Goal: Information Seeking & Learning: Learn about a topic

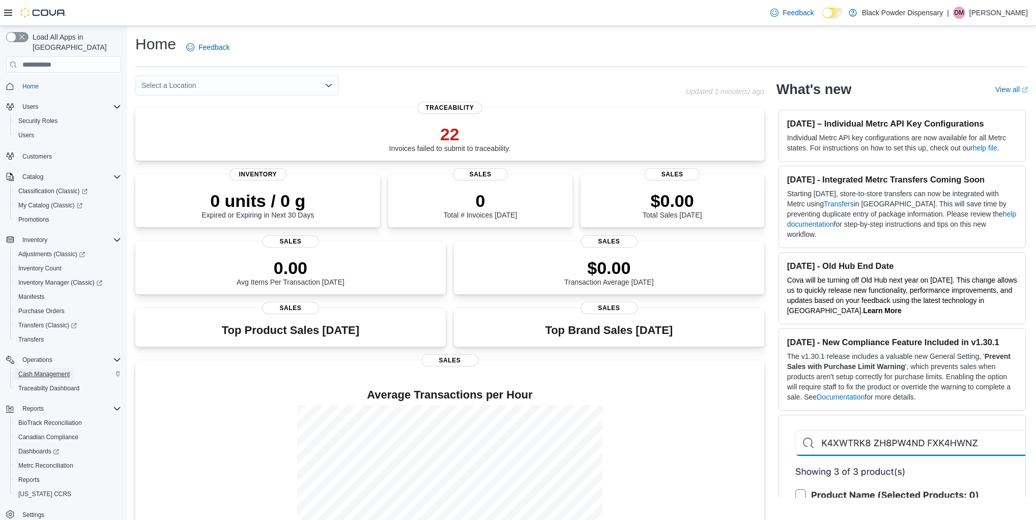
click at [45, 368] on span "Cash Management" at bounding box center [43, 374] width 51 height 12
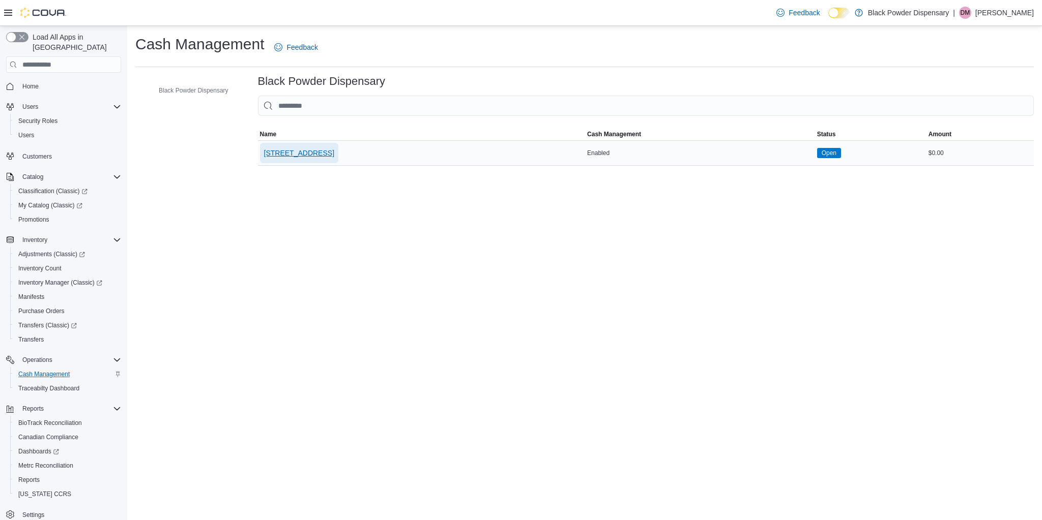
click at [302, 158] on span "2859 Cerrillos Rd" at bounding box center [299, 153] width 70 height 20
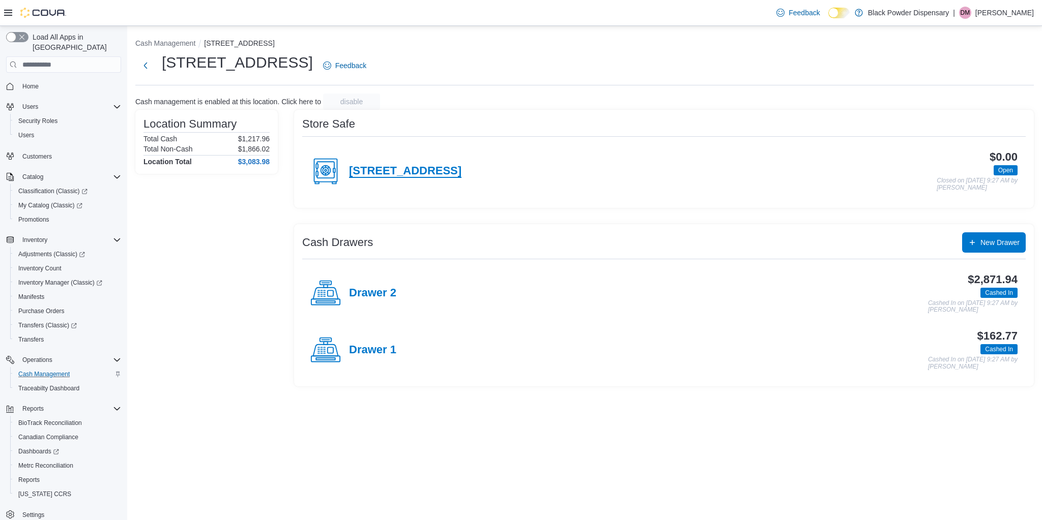
click at [393, 166] on h4 "2859 Cerrillos Rd" at bounding box center [405, 171] width 112 height 13
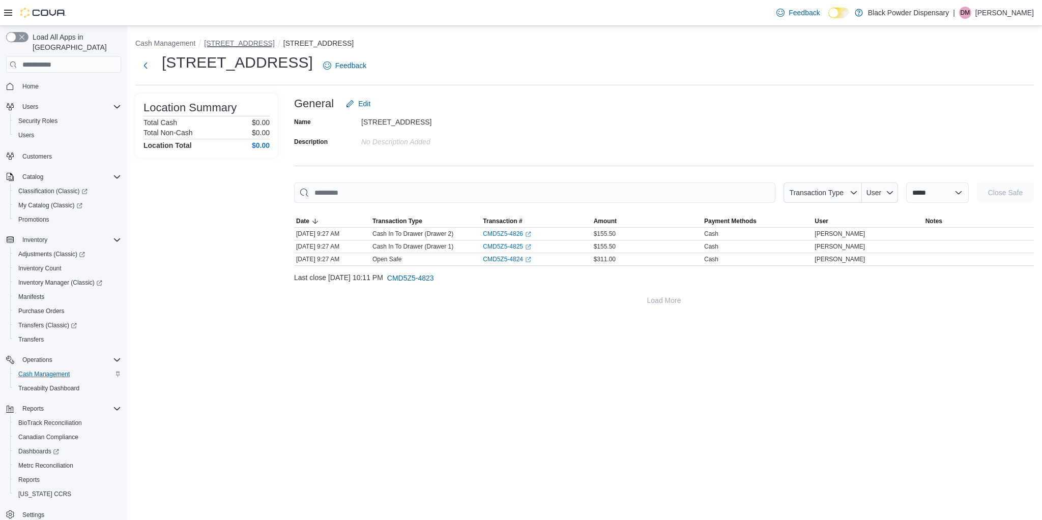
click at [228, 46] on button "2859 Cerrillos Rd" at bounding box center [239, 43] width 70 height 8
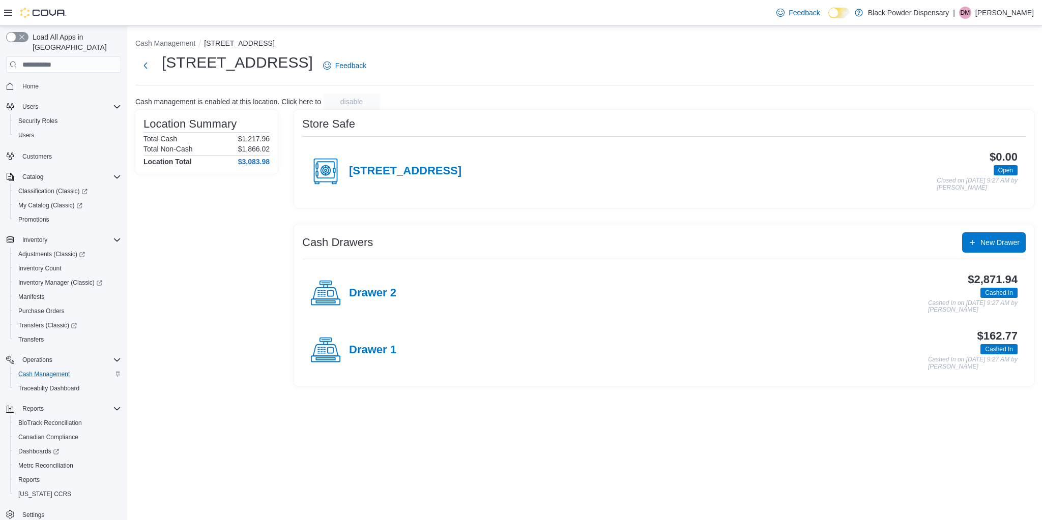
click at [1006, 168] on span "Open" at bounding box center [1005, 170] width 15 height 9
click at [364, 289] on h4 "Drawer 2" at bounding box center [372, 293] width 47 height 13
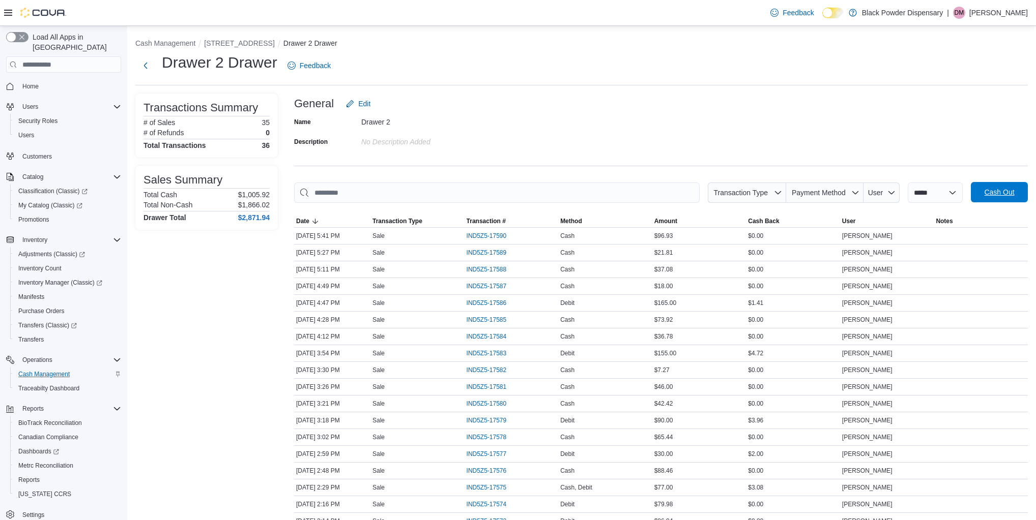
click at [1010, 190] on span "Cash Out" at bounding box center [999, 192] width 30 height 10
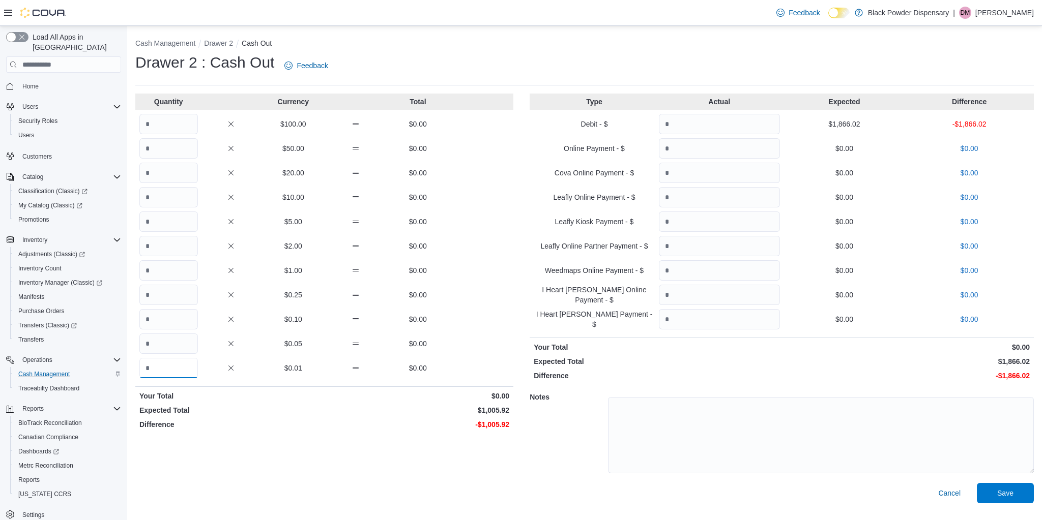
click at [175, 368] on input "Quantity" at bounding box center [168, 368] width 59 height 20
type input "******"
click at [674, 126] on input "Quantity" at bounding box center [719, 124] width 121 height 20
type input "*******"
click at [1010, 490] on span "Save" at bounding box center [1005, 493] width 16 height 10
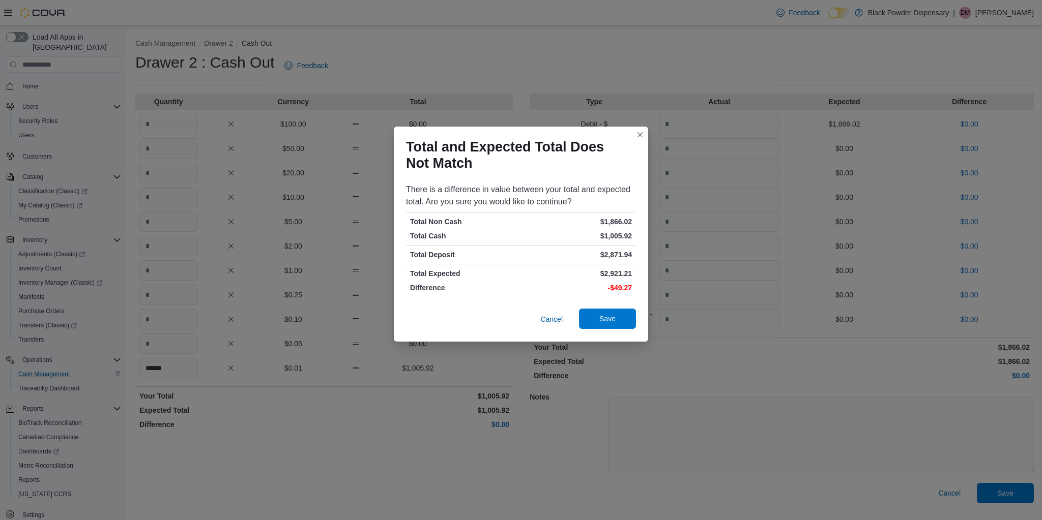
click at [613, 312] on span "Save" at bounding box center [607, 319] width 45 height 20
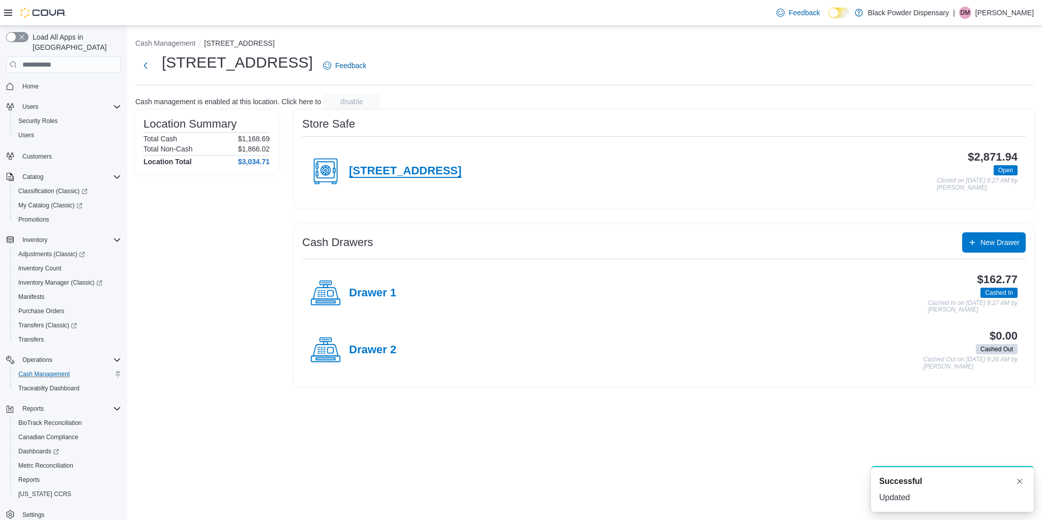
click at [395, 171] on h4 "2859 Cerrillos Rd" at bounding box center [405, 171] width 112 height 13
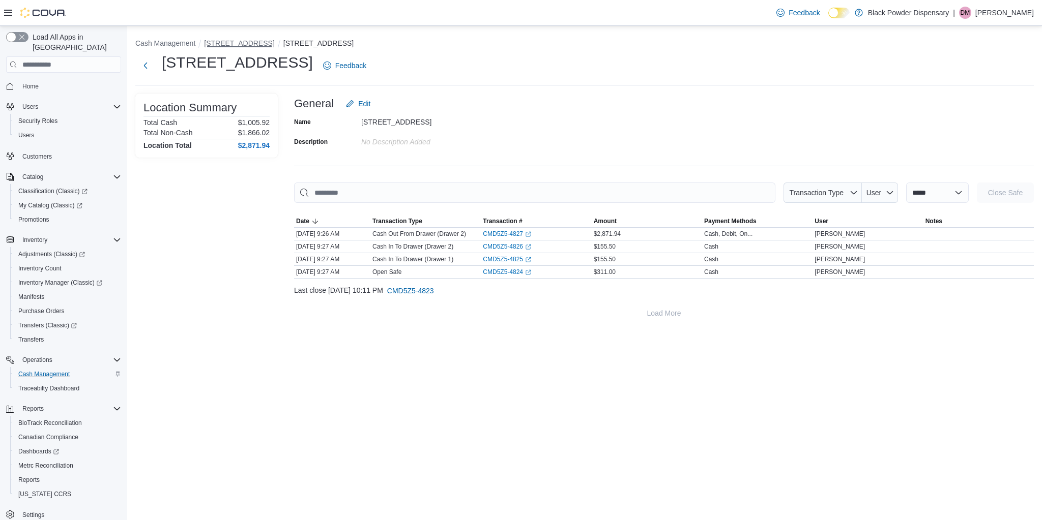
click at [235, 39] on button "2859 Cerrillos Rd" at bounding box center [239, 43] width 70 height 8
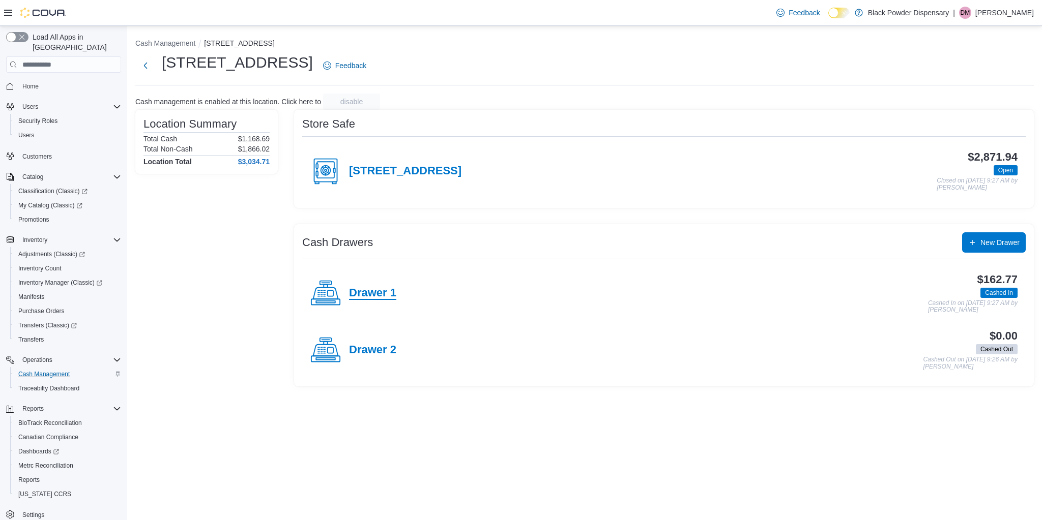
click at [381, 291] on h4 "Drawer 1" at bounding box center [372, 293] width 47 height 13
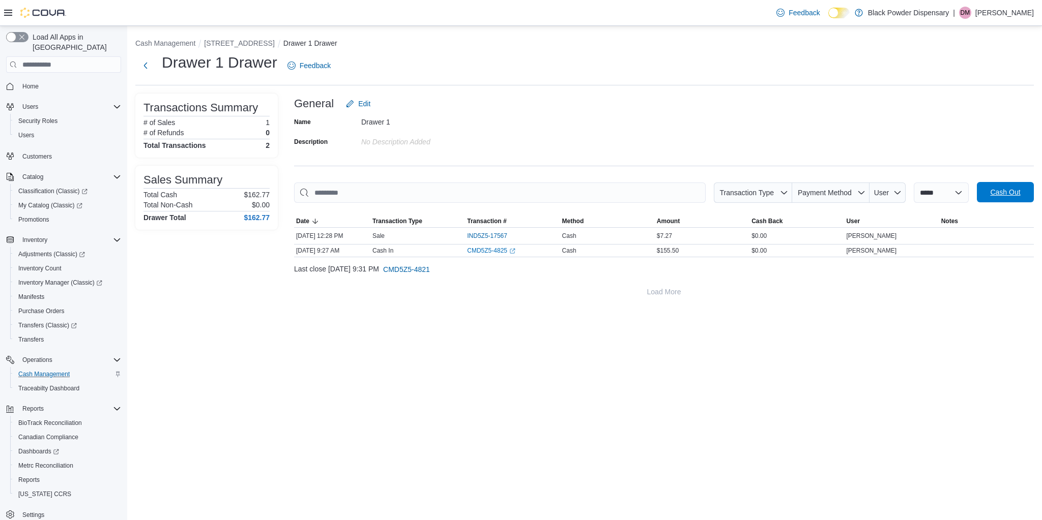
click at [1011, 198] on span "Cash Out" at bounding box center [1005, 192] width 45 height 20
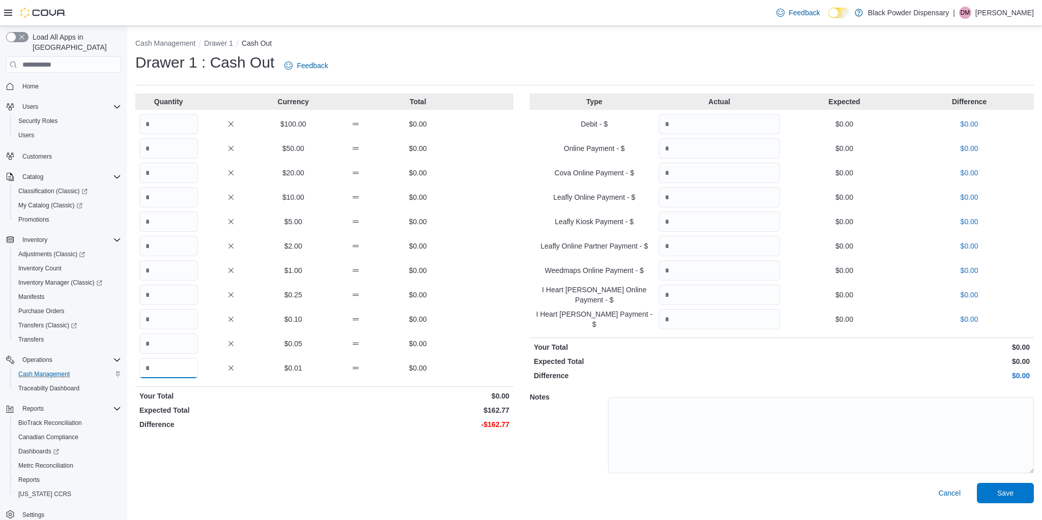
drag, startPoint x: 181, startPoint y: 373, endPoint x: 179, endPoint y: 368, distance: 5.5
click at [181, 372] on input "Quantity" at bounding box center [168, 368] width 59 height 20
type input "*****"
click at [997, 486] on span "Save" at bounding box center [1005, 493] width 45 height 20
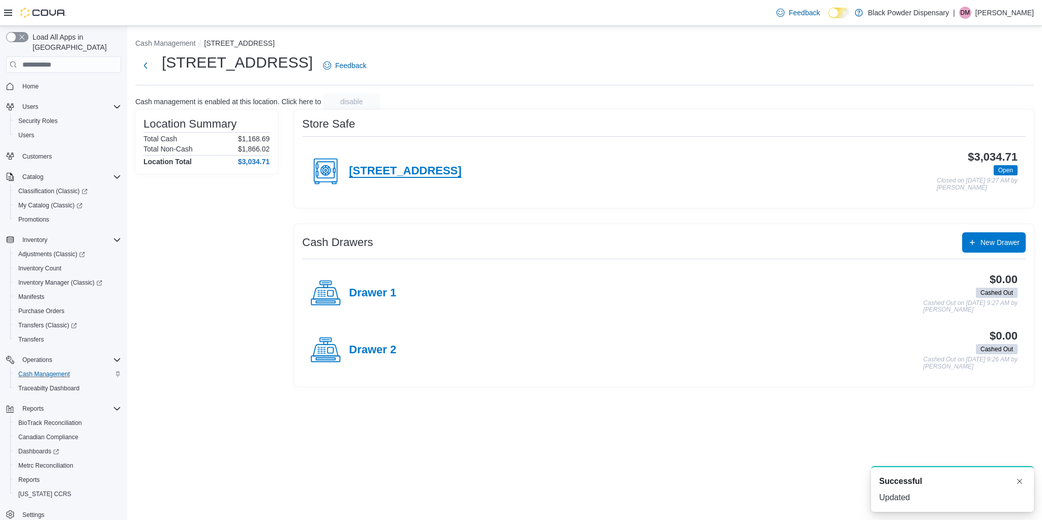
click at [417, 175] on h4 "2859 Cerrillos Rd" at bounding box center [405, 171] width 112 height 13
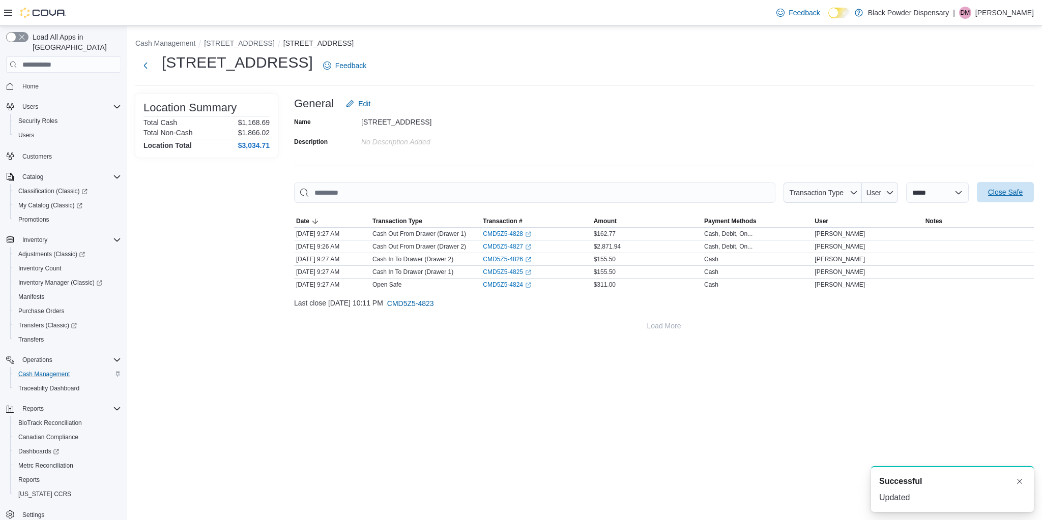
click at [995, 194] on span "Close Safe" at bounding box center [1005, 192] width 35 height 10
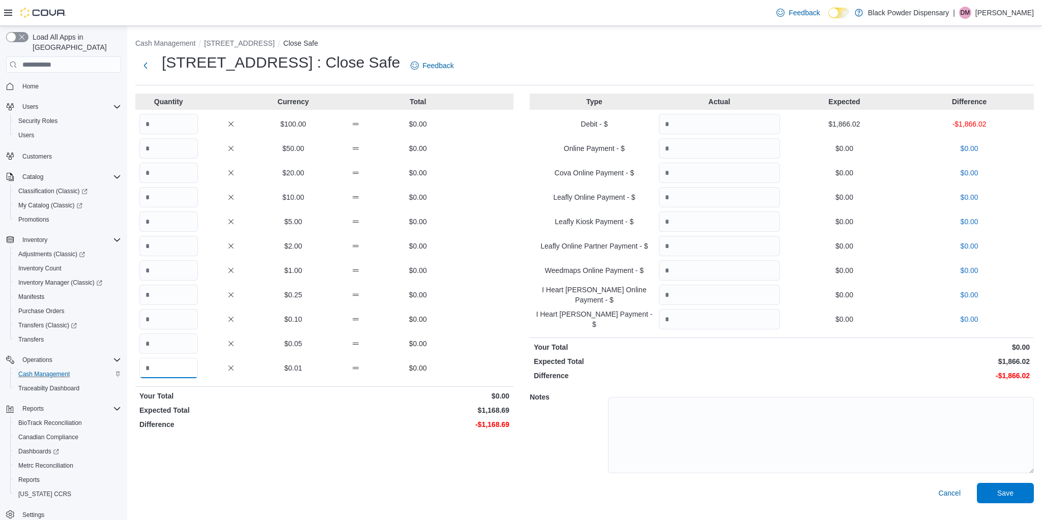
click at [175, 365] on input "Quantity" at bounding box center [168, 368] width 59 height 20
type input "******"
click at [743, 126] on input "Quantity" at bounding box center [719, 124] width 121 height 20
type input "*******"
click at [996, 484] on span "Save" at bounding box center [1005, 493] width 45 height 20
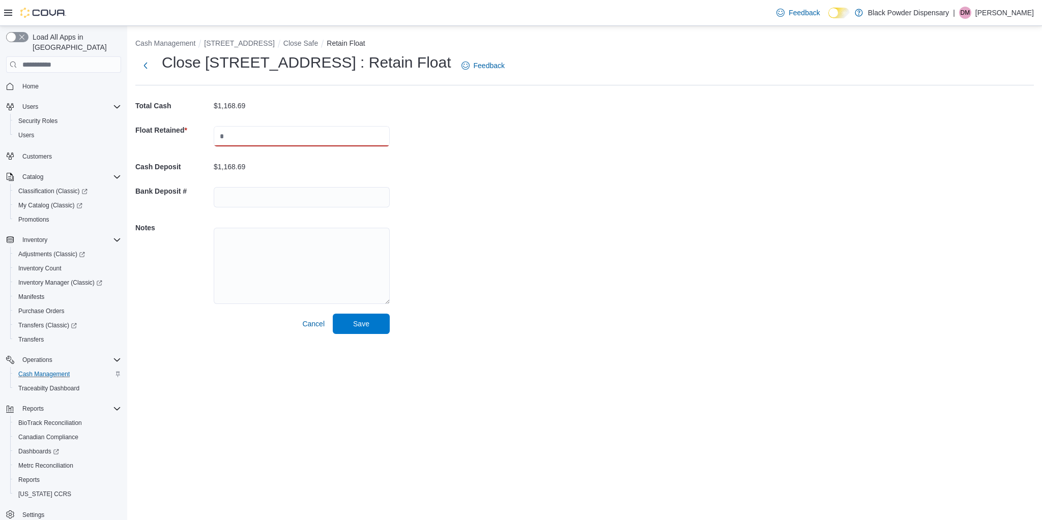
click at [319, 142] on input "text" at bounding box center [302, 136] width 176 height 20
type input "***"
click at [369, 324] on span "Save" at bounding box center [361, 323] width 16 height 10
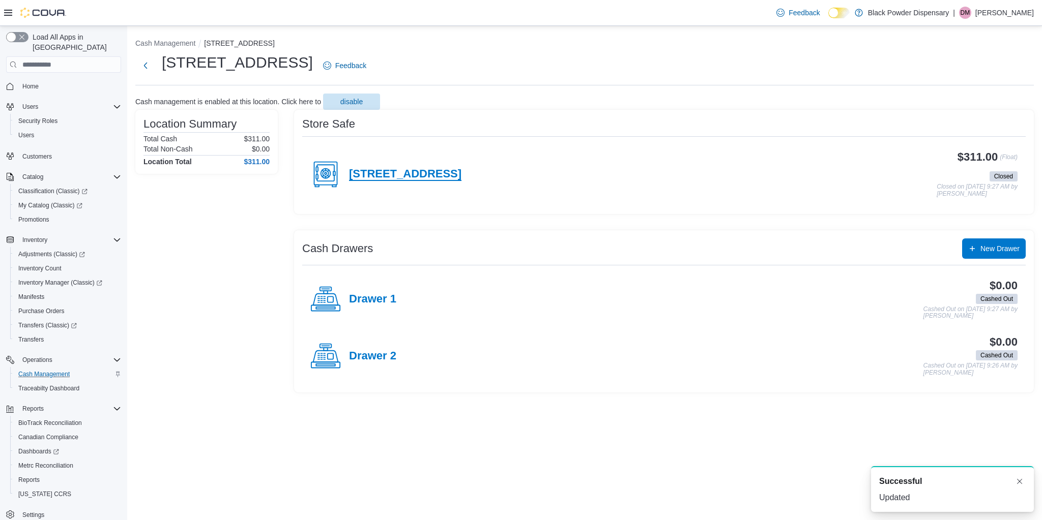
click at [354, 173] on h4 "2859 Cerrillos Rd" at bounding box center [405, 174] width 112 height 13
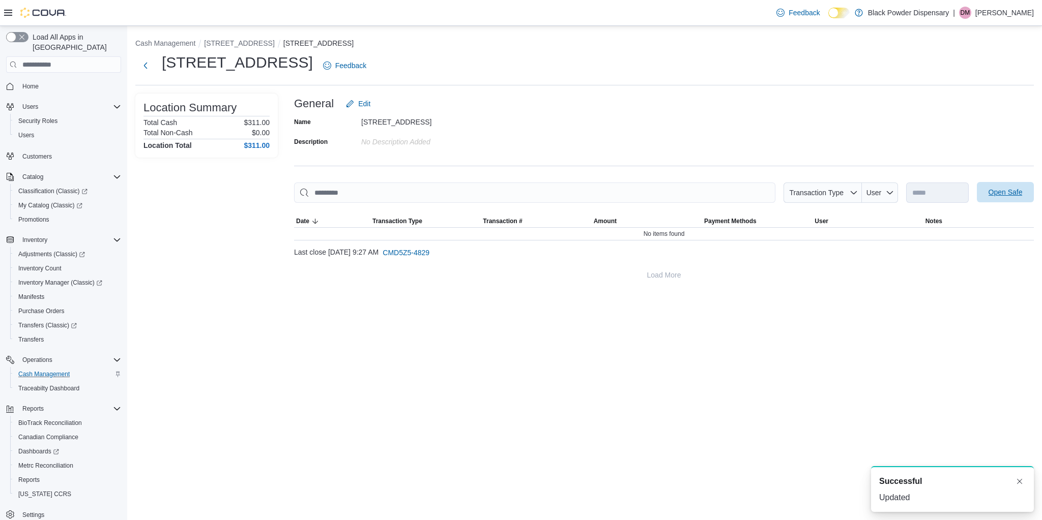
click at [993, 189] on span "Open Safe" at bounding box center [1006, 192] width 34 height 10
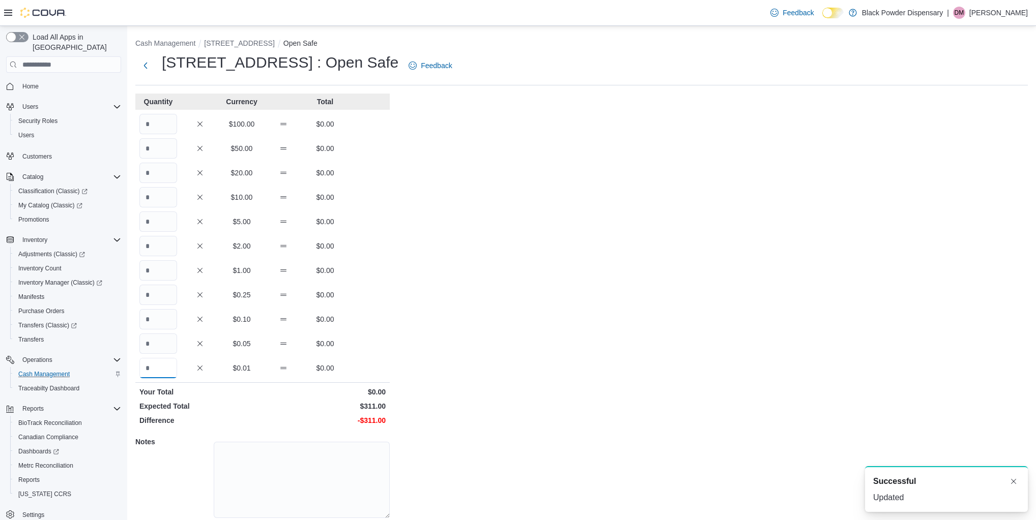
click at [159, 369] on input "Quantity" at bounding box center [158, 368] width 38 height 20
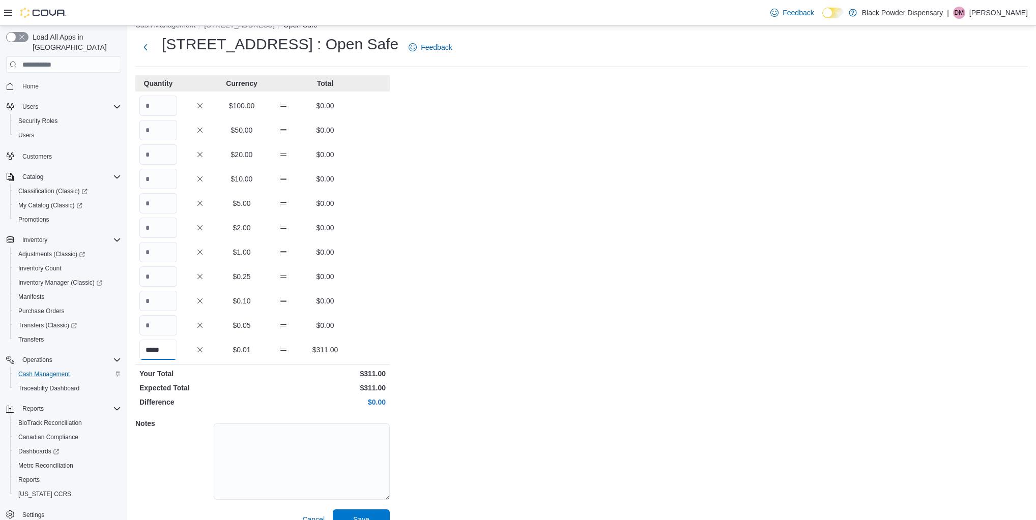
scroll to position [36, 0]
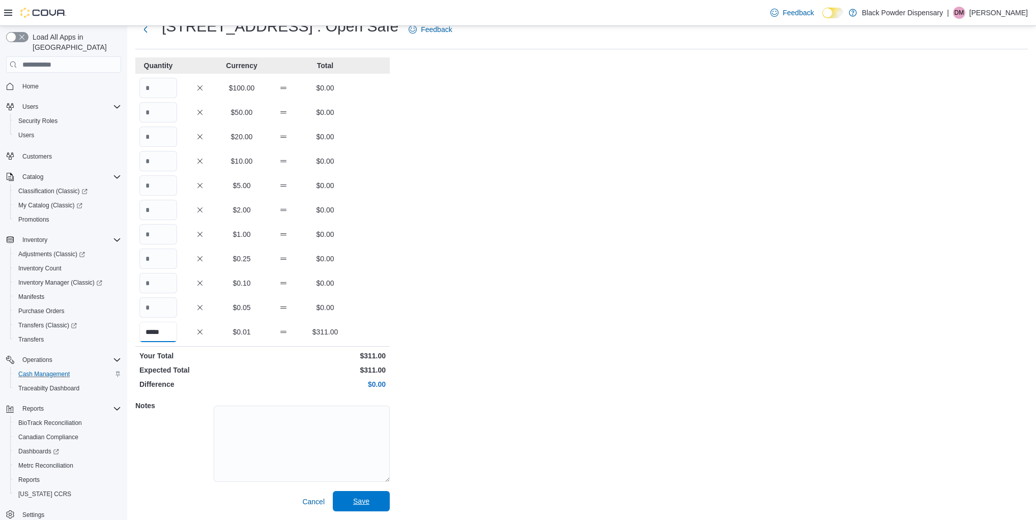
type input "*****"
click at [373, 504] on span "Save" at bounding box center [361, 501] width 45 height 20
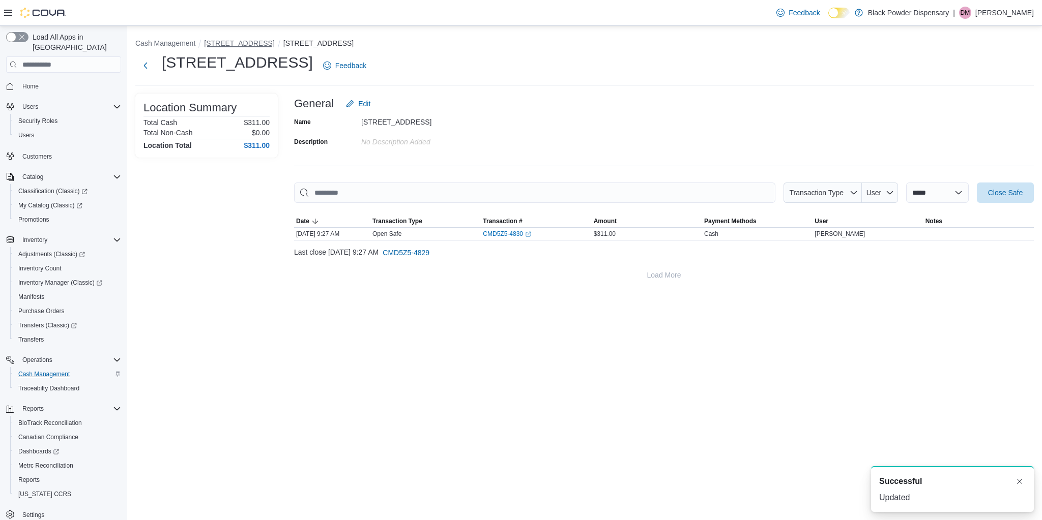
click at [234, 40] on button "2859 Cerrillos Rd" at bounding box center [239, 43] width 70 height 8
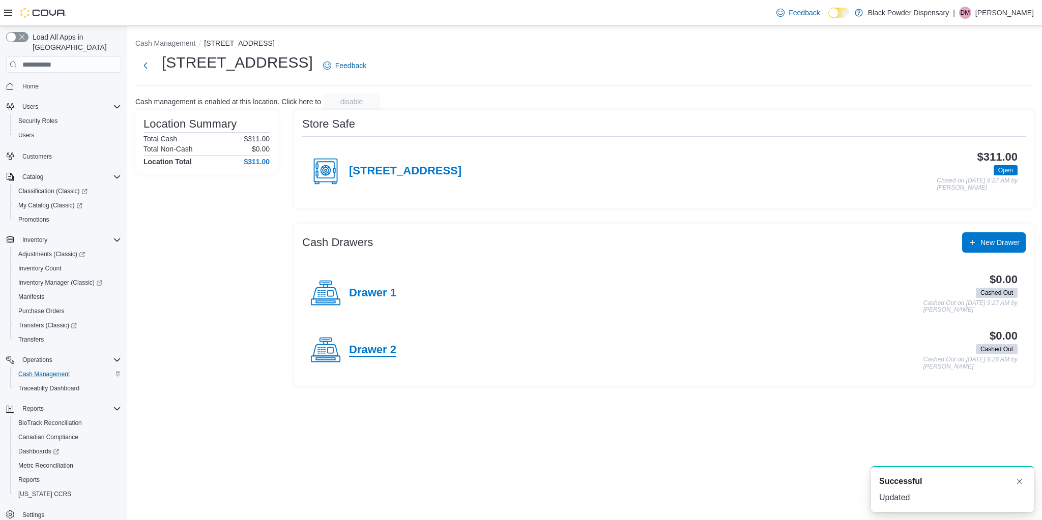
click at [363, 354] on h4 "Drawer 2" at bounding box center [372, 350] width 47 height 13
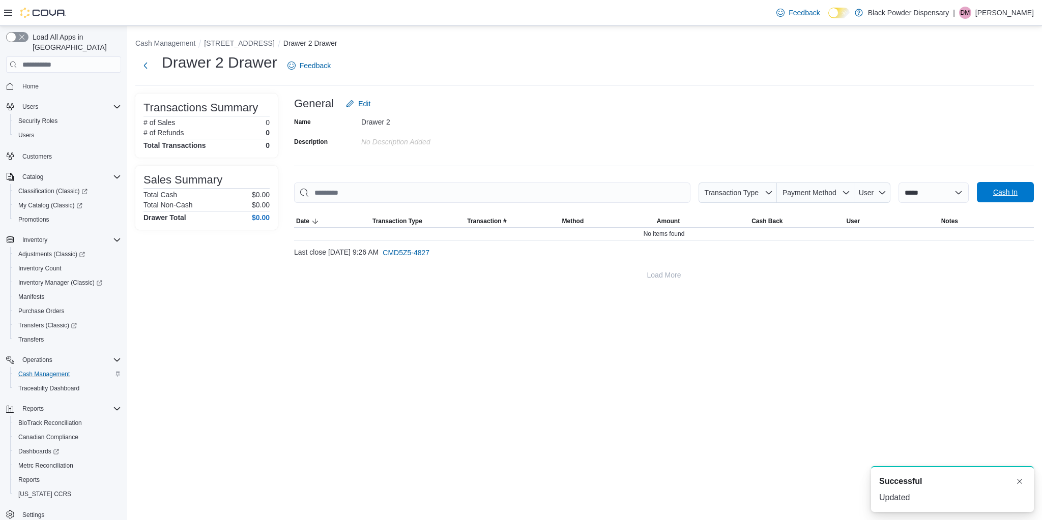
click at [1020, 189] on span "Cash In" at bounding box center [1005, 192] width 45 height 20
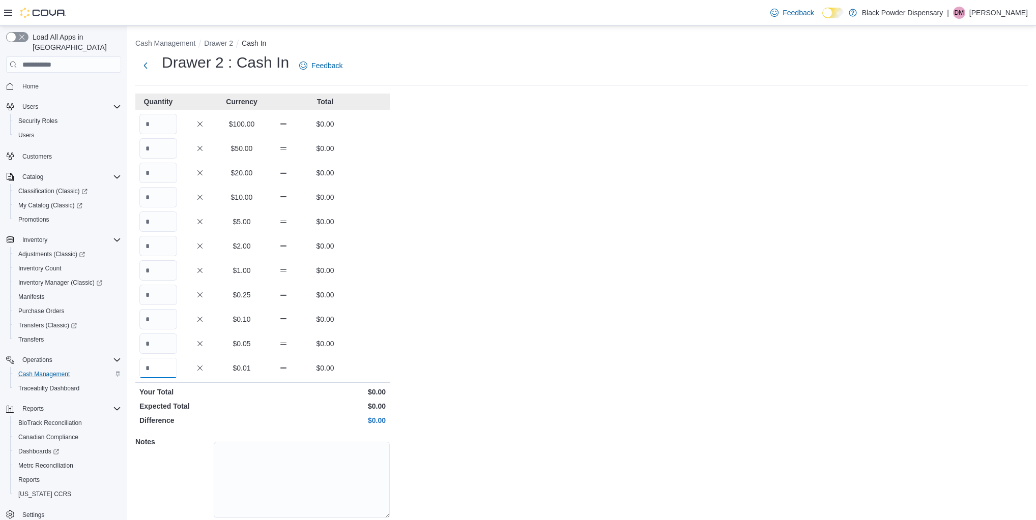
click at [171, 369] on input "Quantity" at bounding box center [158, 368] width 38 height 20
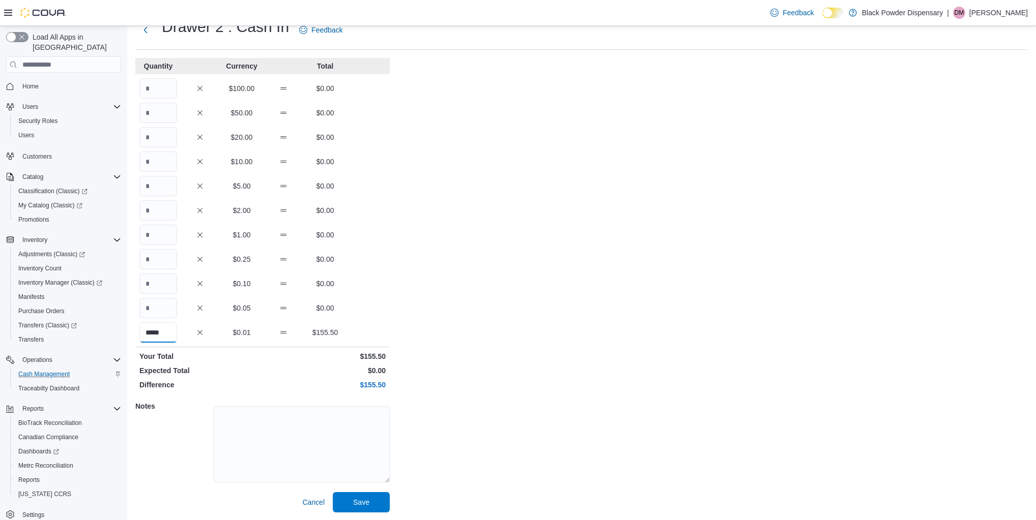
scroll to position [36, 0]
type input "*****"
click at [380, 501] on span "Save" at bounding box center [361, 501] width 45 height 20
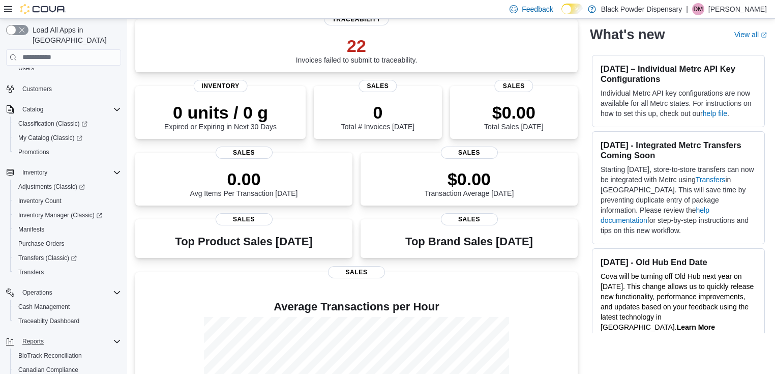
scroll to position [140, 0]
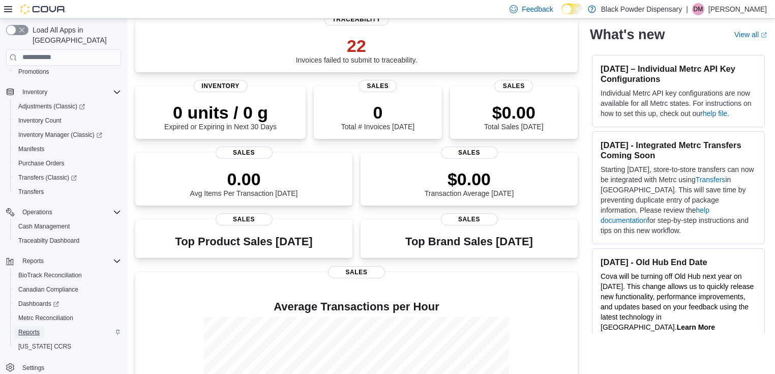
click at [34, 328] on span "Reports" at bounding box center [28, 332] width 21 height 8
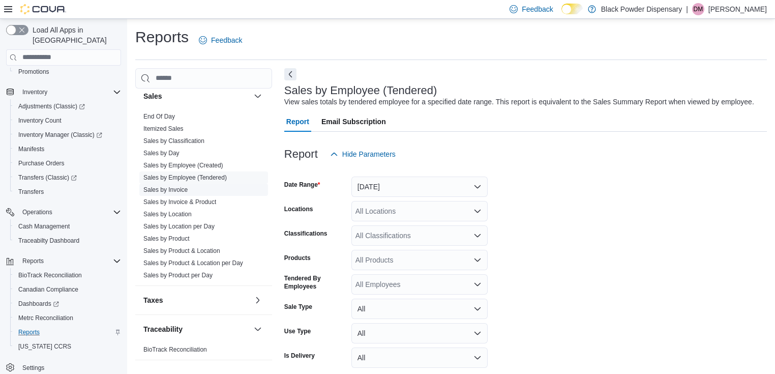
scroll to position [23, 0]
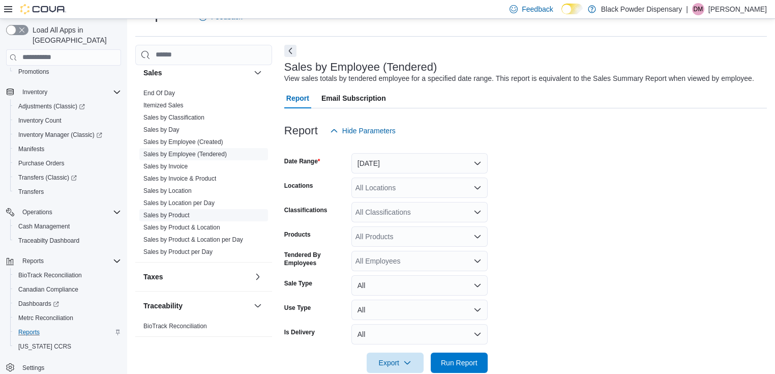
click at [185, 212] on link "Sales by Product" at bounding box center [166, 215] width 46 height 7
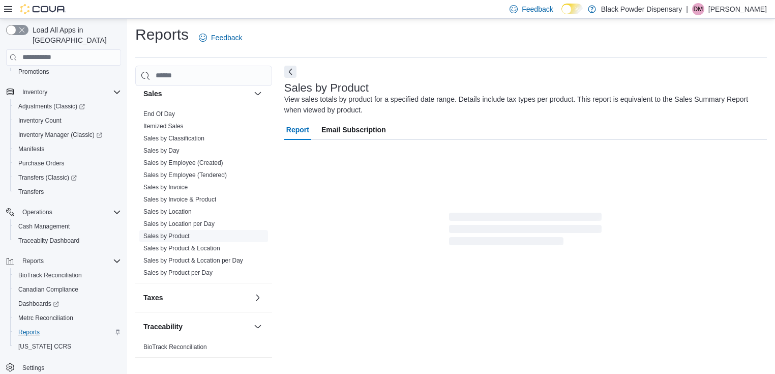
scroll to position [34, 0]
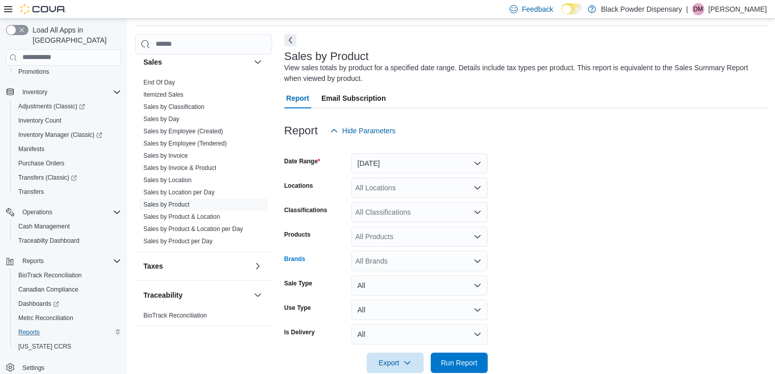
click at [402, 257] on div "All Brands" at bounding box center [420, 261] width 136 height 20
type input "****"
click at [391, 248] on button "DIME" at bounding box center [420, 243] width 136 height 15
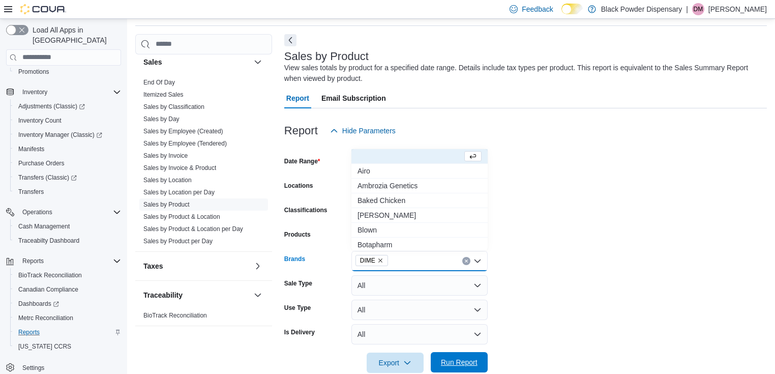
click at [448, 359] on span "Run Report" at bounding box center [459, 362] width 37 height 10
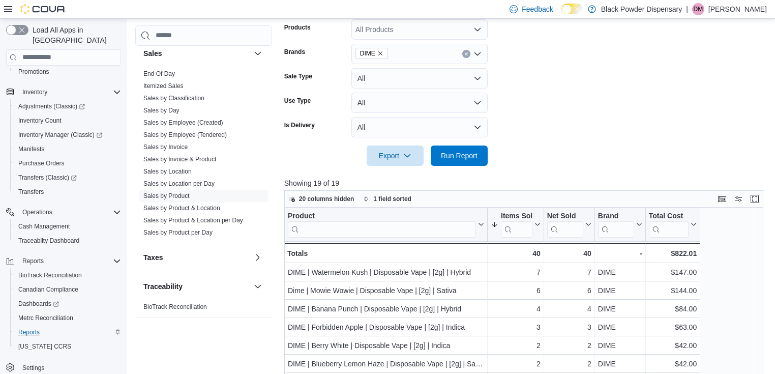
scroll to position [242, 0]
click at [394, 152] on span "Export" at bounding box center [395, 154] width 45 height 20
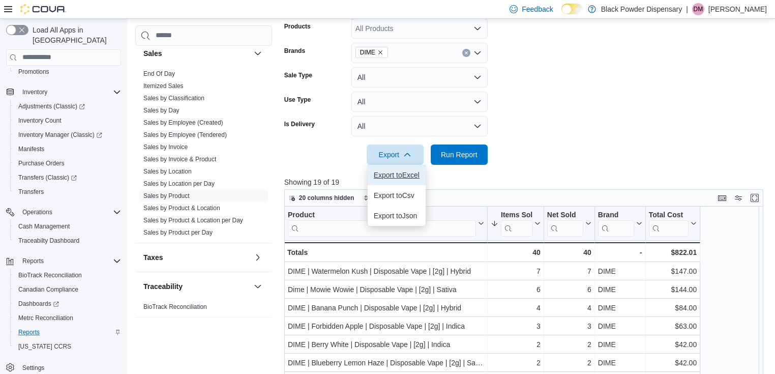
click at [393, 173] on span "Export to Excel" at bounding box center [397, 175] width 46 height 8
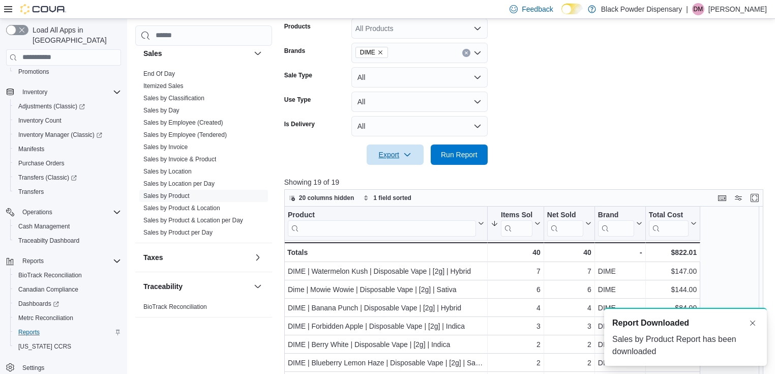
scroll to position [0, 0]
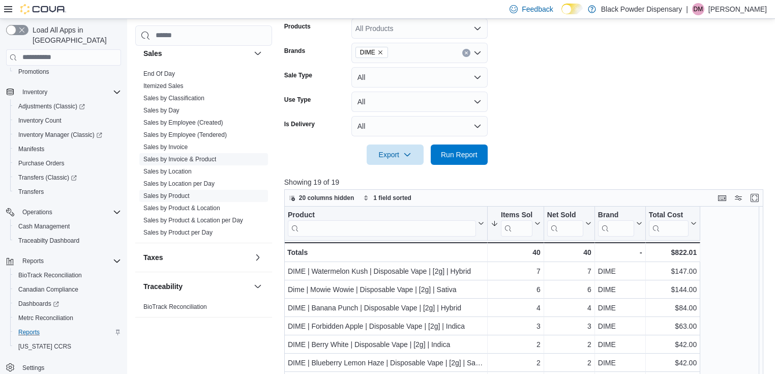
click at [187, 157] on link "Sales by Invoice & Product" at bounding box center [179, 159] width 73 height 7
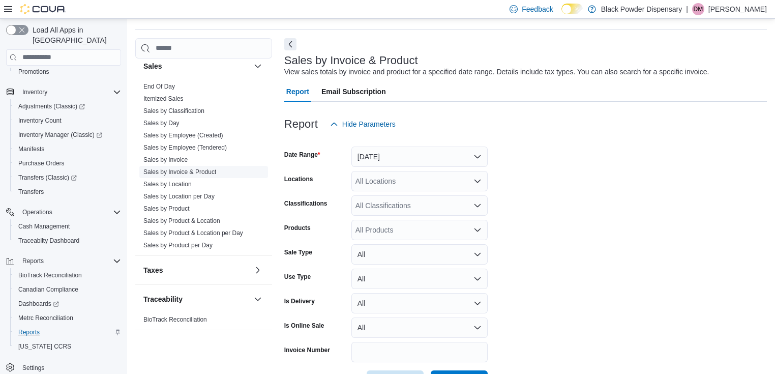
scroll to position [23, 0]
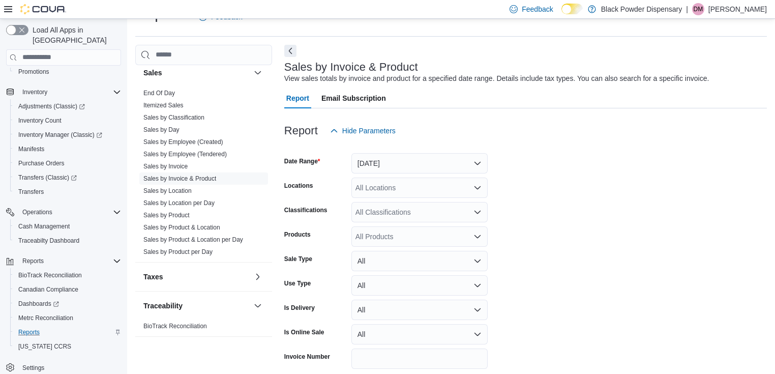
click at [370, 236] on div "All Products" at bounding box center [420, 236] width 136 height 20
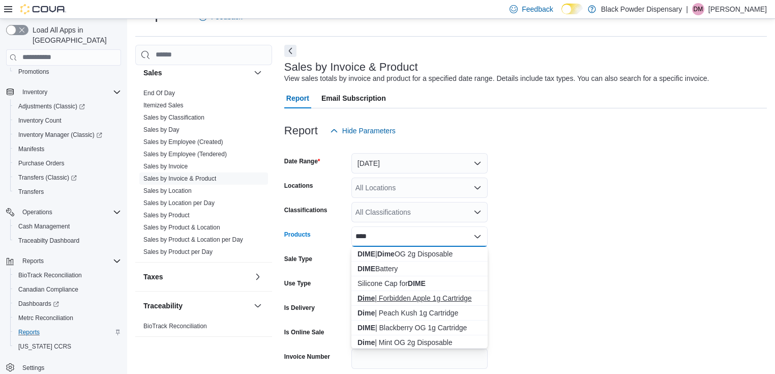
type input "****"
click at [364, 299] on strong "Dime" at bounding box center [366, 298] width 17 height 8
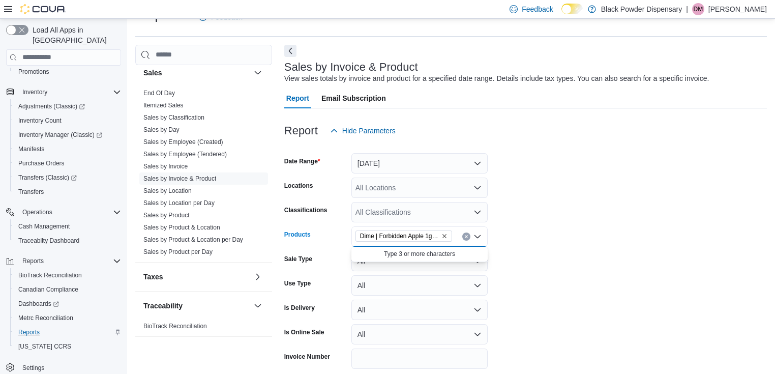
click at [442, 236] on icon "Remove Dime | Forbidden Apple 1g Cartridge from selection in this group" at bounding box center [445, 236] width 6 height 6
click at [478, 212] on icon "Open list of options" at bounding box center [478, 211] width 6 height 3
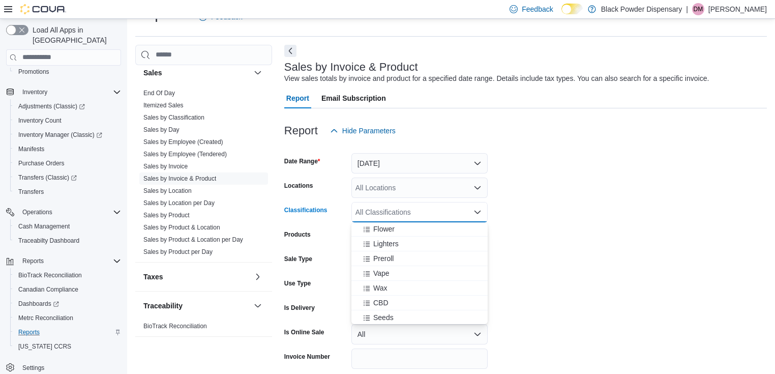
scroll to position [122, 0]
click at [388, 272] on span "Vape" at bounding box center [381, 270] width 16 height 10
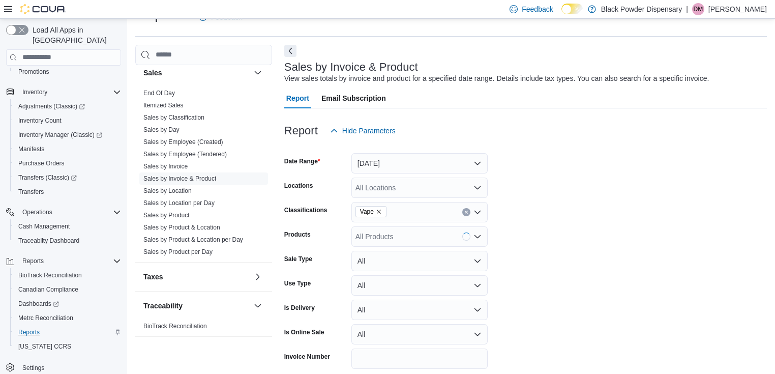
click at [520, 277] on form "Date Range Yesterday Locations All Locations Classifications Vape Products All …" at bounding box center [525, 269] width 483 height 256
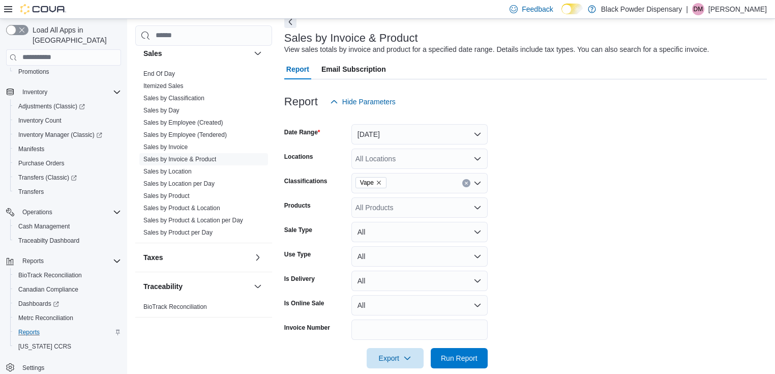
scroll to position [67, 0]
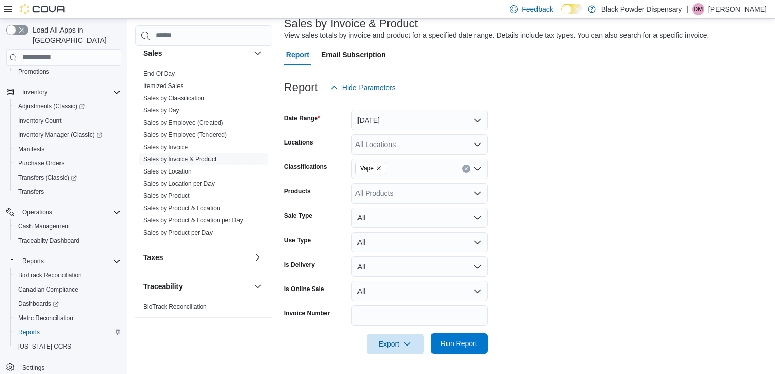
click at [445, 344] on span "Run Report" at bounding box center [459, 343] width 37 height 10
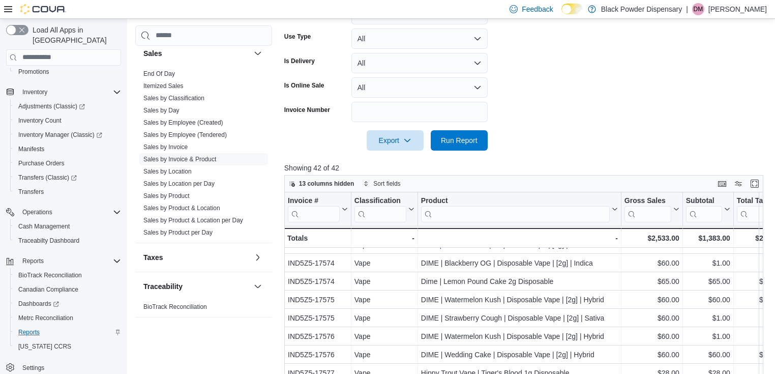
scroll to position [547, 0]
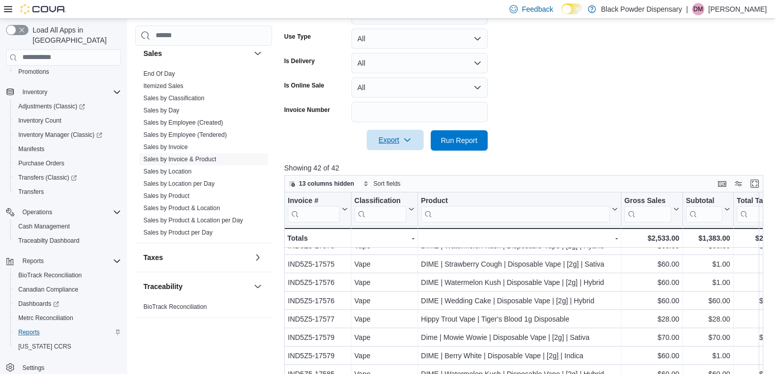
click at [395, 137] on span "Export" at bounding box center [395, 140] width 45 height 20
click at [395, 164] on span "Export to Excel" at bounding box center [397, 161] width 46 height 8
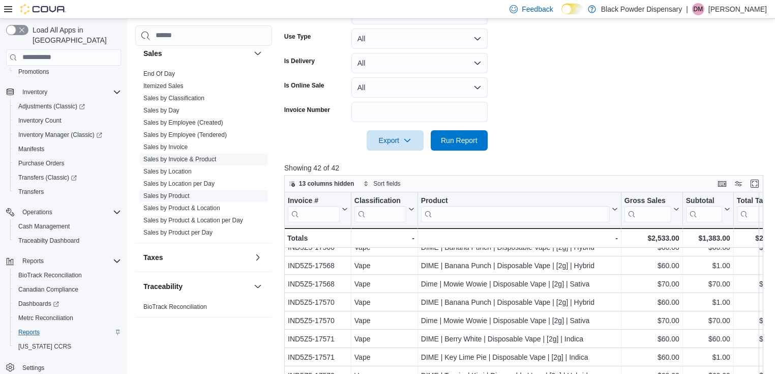
click at [173, 190] on span "Sales by Product" at bounding box center [203, 196] width 129 height 12
click at [173, 192] on link "Sales by Product" at bounding box center [166, 195] width 46 height 7
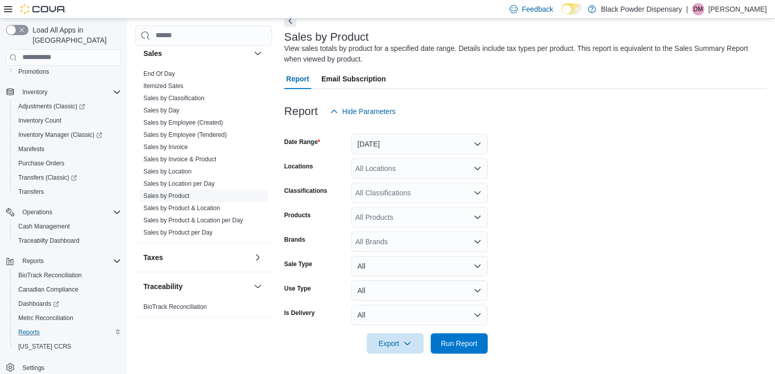
scroll to position [34, 0]
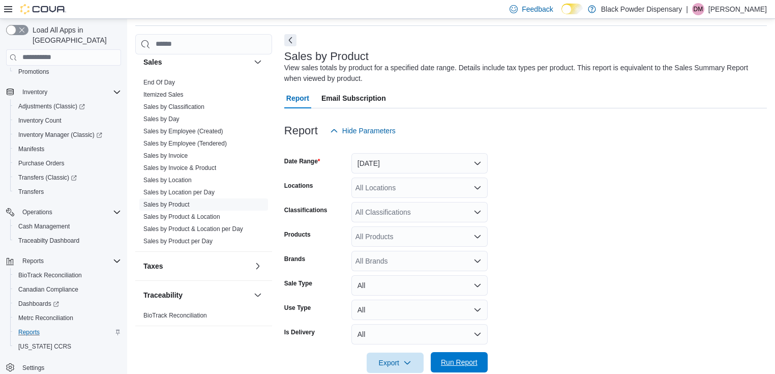
click at [458, 356] on span "Run Report" at bounding box center [459, 362] width 45 height 20
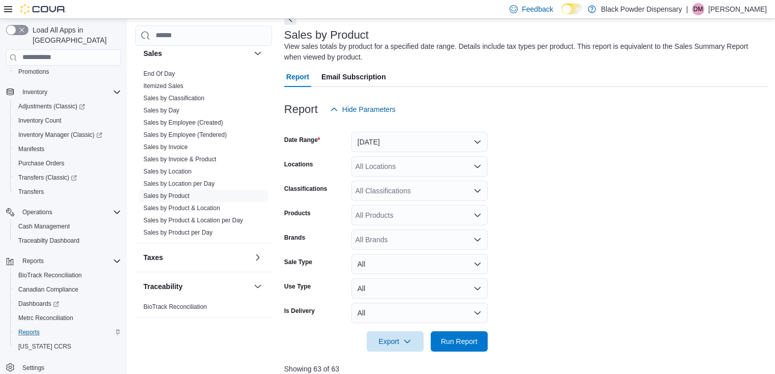
scroll to position [34, 0]
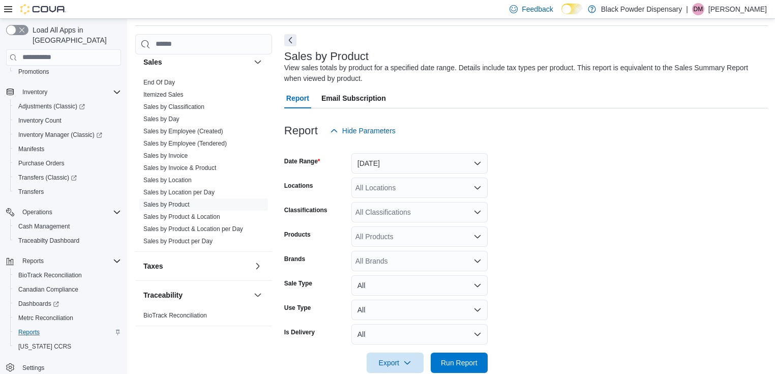
click at [381, 256] on div "All Brands" at bounding box center [420, 261] width 136 height 20
type input "****"
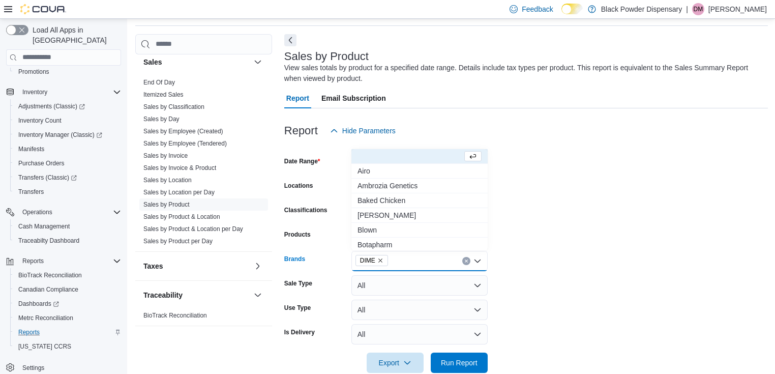
click at [652, 279] on form "Date Range Yesterday Locations All Locations Classifications All Classification…" at bounding box center [526, 257] width 484 height 232
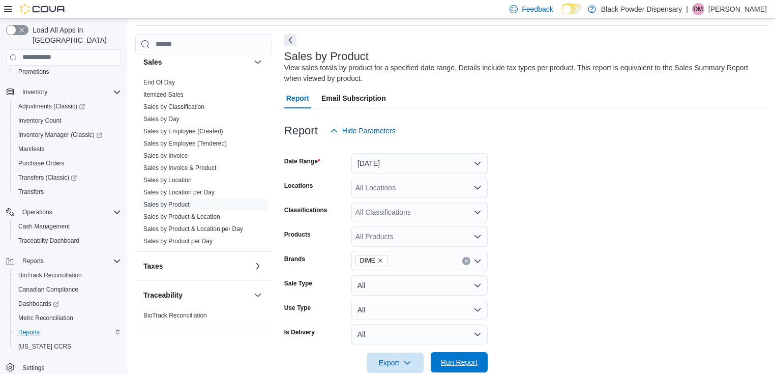
click at [476, 364] on span "Run Report" at bounding box center [459, 362] width 37 height 10
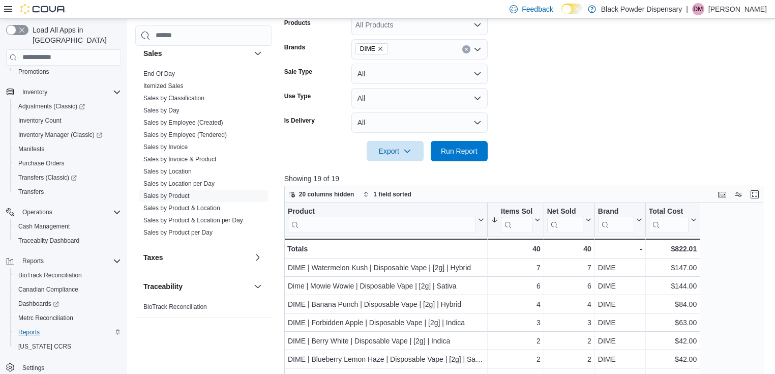
scroll to position [120, 0]
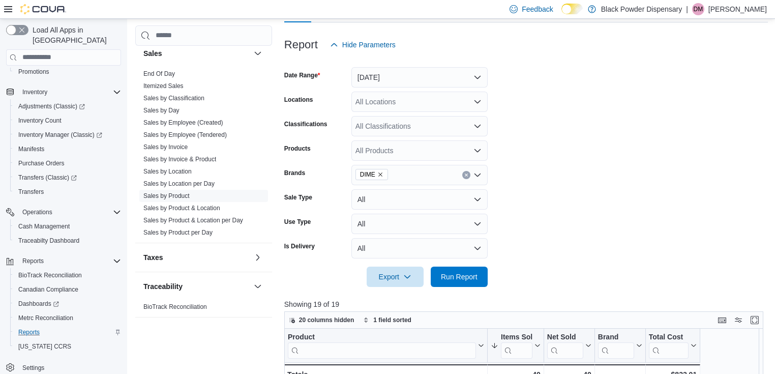
click at [381, 172] on icon "Remove DIME from selection in this group" at bounding box center [380, 174] width 6 height 6
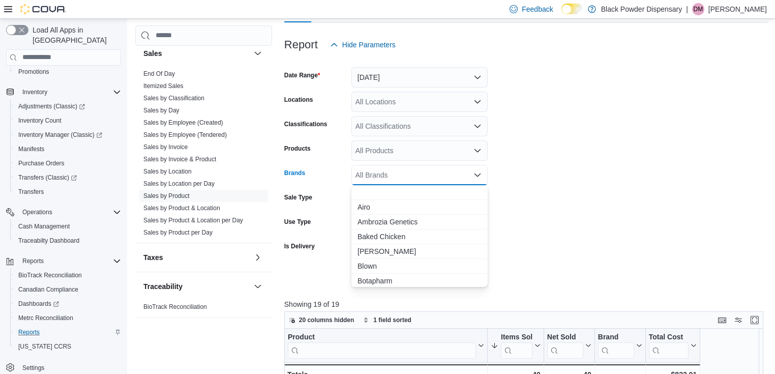
click at [381, 173] on div "All Brands Combo box. Selected. Combo box input. All Brands. Type some text or,…" at bounding box center [420, 175] width 136 height 20
type input "**"
click at [381, 235] on span "Earl & Tom's" at bounding box center [420, 236] width 124 height 10
click at [528, 231] on form "Date Range Yesterday Locations All Locations Classifications All Classification…" at bounding box center [526, 171] width 484 height 232
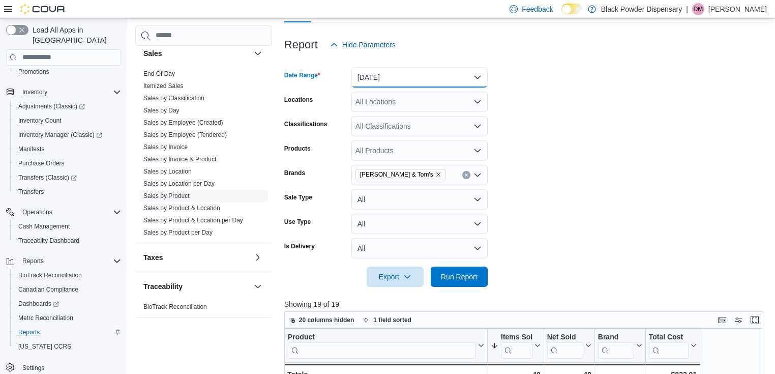
click at [409, 76] on button "Yesterday" at bounding box center [420, 77] width 136 height 20
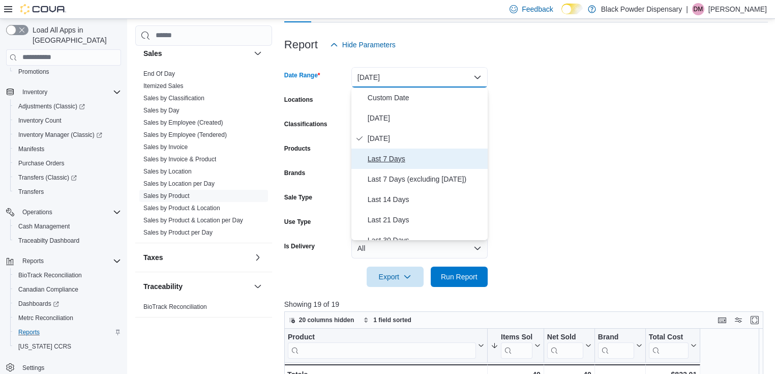
click at [384, 156] on span "Last 7 Days" at bounding box center [426, 159] width 116 height 12
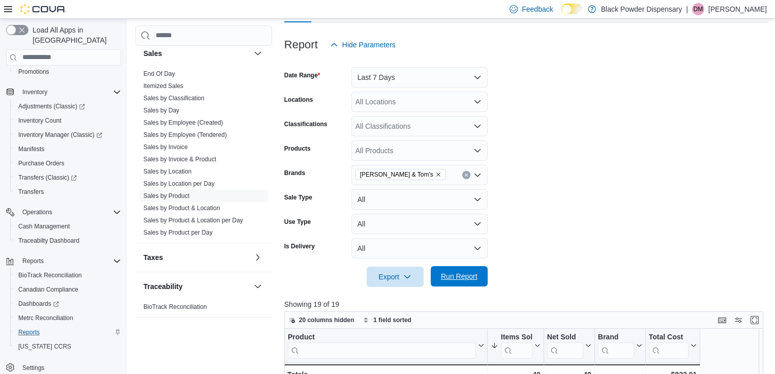
click at [464, 277] on span "Run Report" at bounding box center [459, 276] width 37 height 10
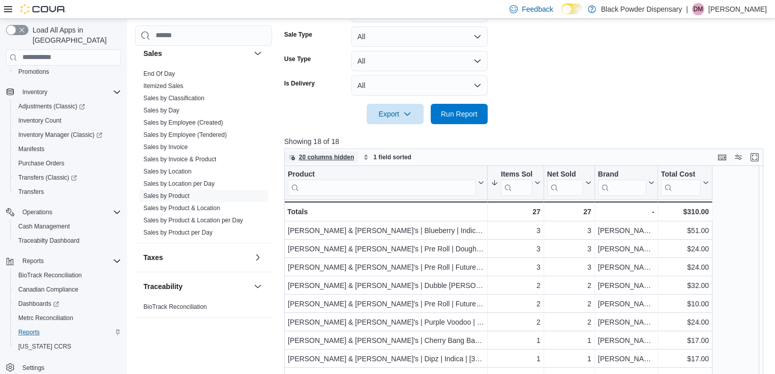
click at [328, 153] on span "20 columns hidden" at bounding box center [326, 157] width 55 height 8
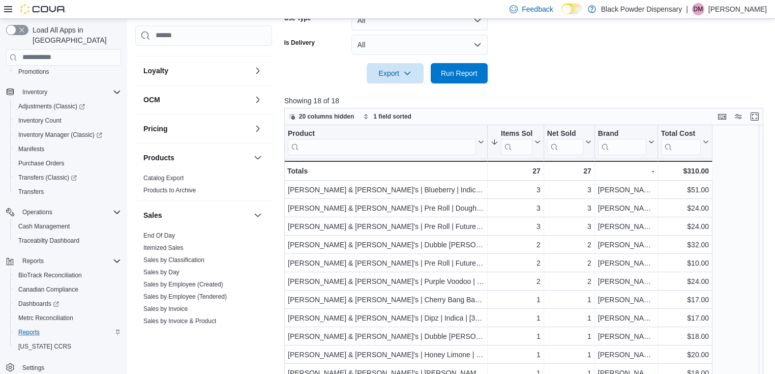
scroll to position [122, 0]
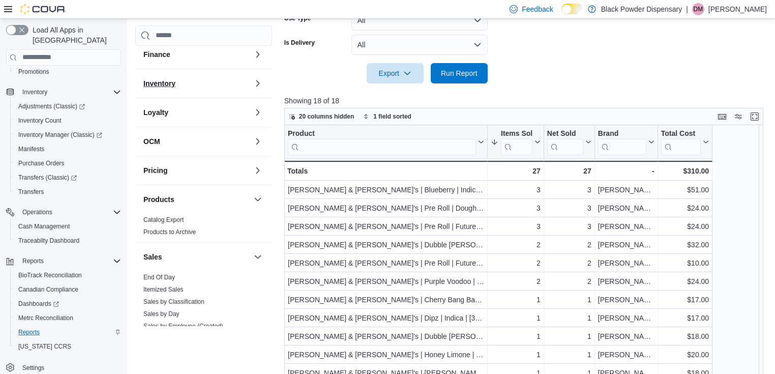
click at [174, 80] on h3 "Inventory" at bounding box center [159, 83] width 32 height 10
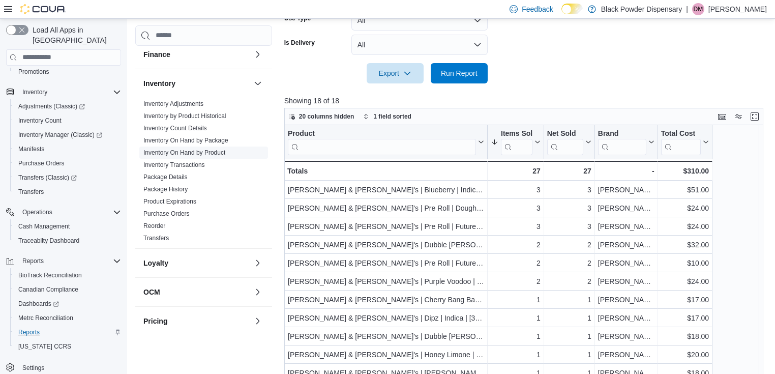
click at [197, 152] on link "Inventory On Hand by Product" at bounding box center [184, 152] width 82 height 7
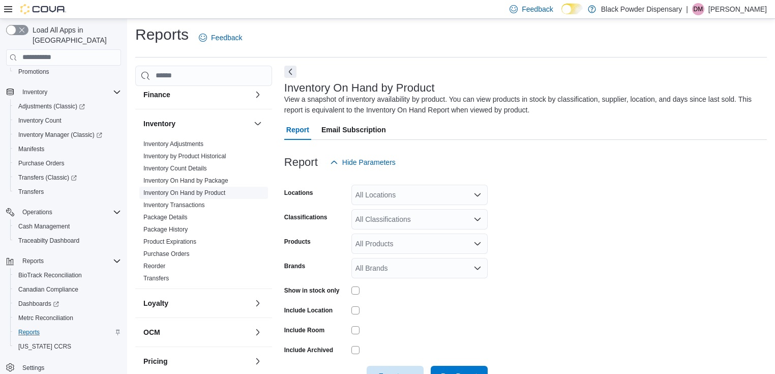
scroll to position [34, 0]
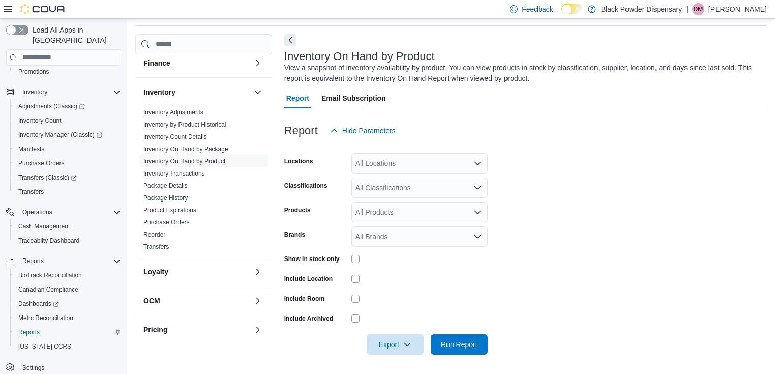
click at [423, 237] on div "All Brands" at bounding box center [420, 236] width 136 height 20
type input "****"
click at [392, 248] on button "Earl & Tom's" at bounding box center [420, 254] width 136 height 15
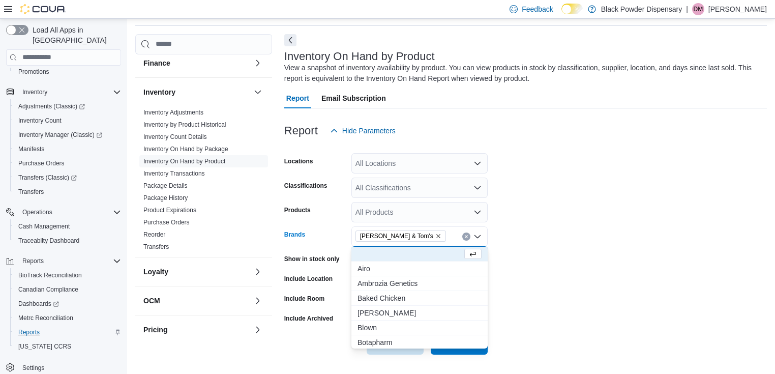
click at [576, 306] on form "Locations All Locations Classifications All Classifications Products All Produc…" at bounding box center [525, 248] width 483 height 214
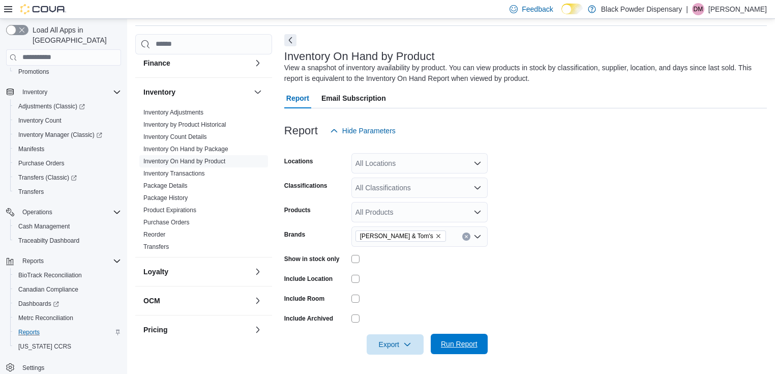
click at [466, 340] on span "Run Report" at bounding box center [459, 344] width 37 height 10
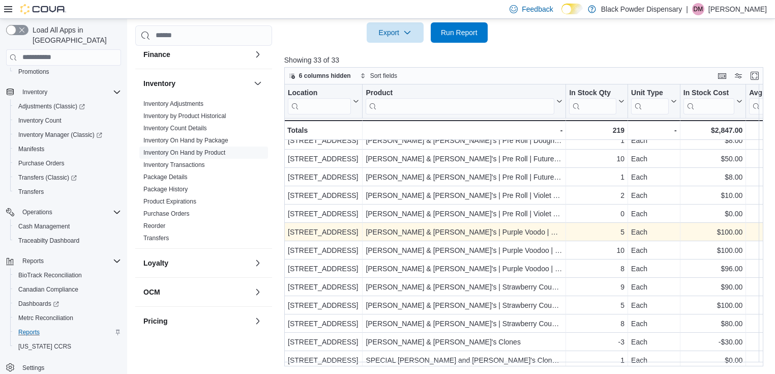
scroll to position [382, 0]
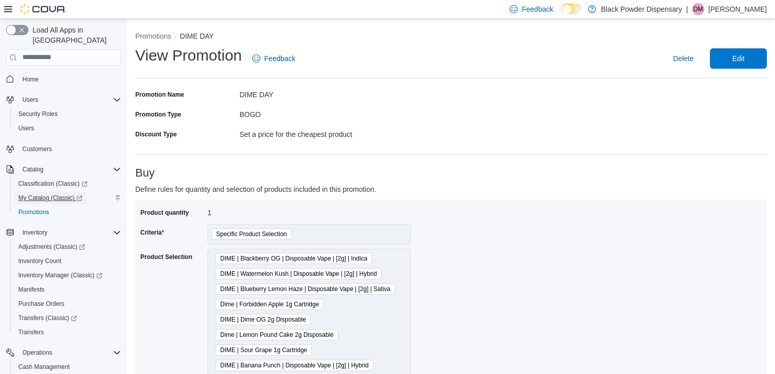
click at [40, 194] on span "My Catalog (Classic)" at bounding box center [50, 198] width 64 height 8
